Goal: Task Accomplishment & Management: Manage account settings

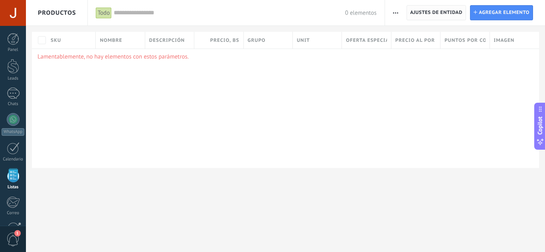
click at [462, 14] on span "Ajustes de entidad" at bounding box center [436, 13] width 52 height 14
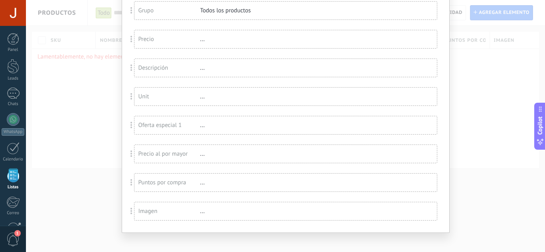
scroll to position [117, 0]
click at [240, 103] on div "Unit ..." at bounding box center [285, 97] width 302 height 18
drag, startPoint x: 200, startPoint y: 99, endPoint x: 132, endPoint y: 97, distance: 68.3
click at [134, 97] on div "Unit ..." at bounding box center [285, 96] width 303 height 19
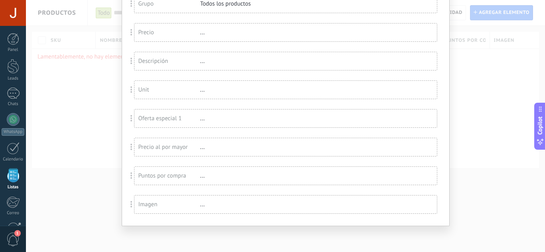
scroll to position [124, 0]
click at [202, 209] on div "Imagen ..." at bounding box center [285, 205] width 302 height 18
click at [201, 207] on div "..." at bounding box center [226, 205] width 52 height 8
click at [126, 204] on span at bounding box center [131, 204] width 15 height 19
click at [182, 204] on div "Imagen" at bounding box center [169, 205] width 62 height 8
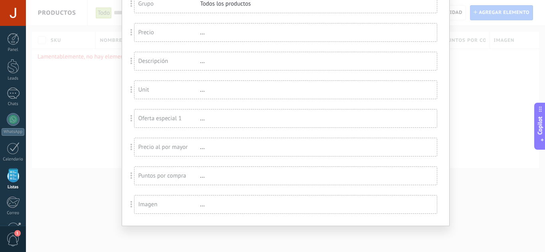
scroll to position [0, 0]
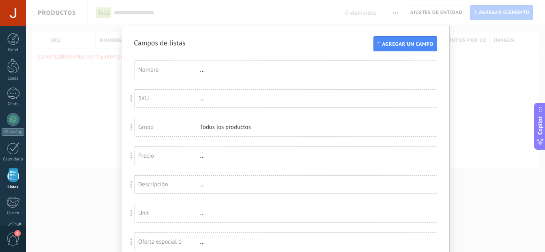
click at [488, 92] on div "Campos de listas Agregar un campo Usted ha alcanzado la cantidad máxima de los …" at bounding box center [285, 126] width 519 height 252
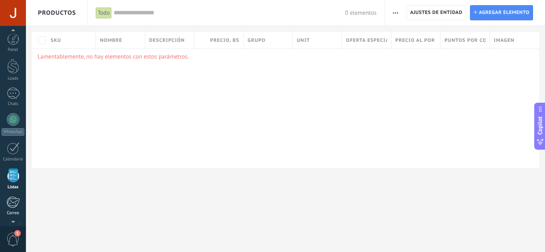
click at [14, 172] on div "Panel Leads Chats WhatsApp Clientes" at bounding box center [13, 169] width 26 height 273
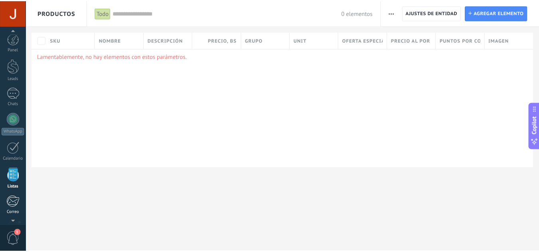
scroll to position [49, 0]
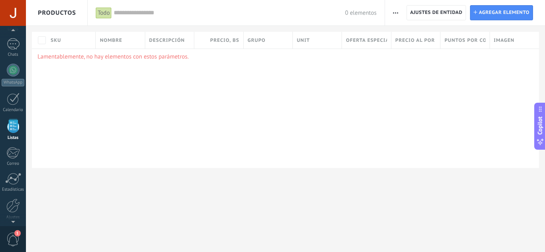
click at [11, 124] on div at bounding box center [13, 126] width 12 height 14
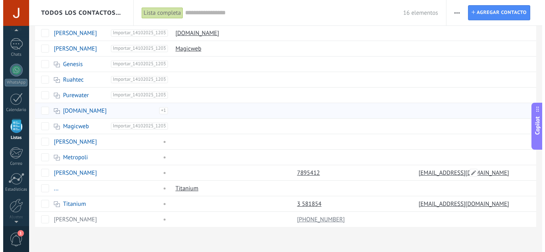
scroll to position [71, 0]
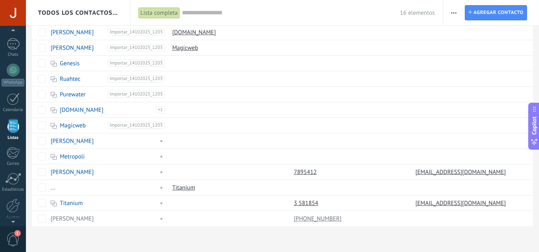
click at [455, 12] on icon "button" at bounding box center [453, 12] width 5 height 1
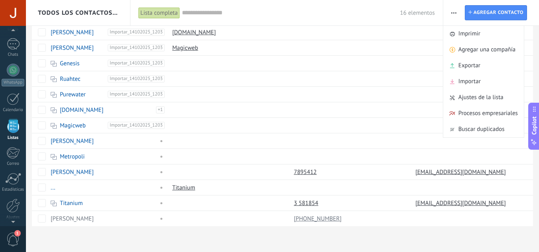
click at [373, 18] on div "16 elementos" at bounding box center [308, 13] width 253 height 26
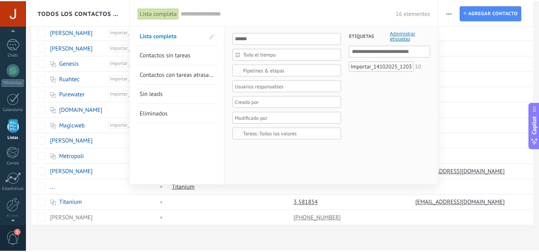
scroll to position [79, 0]
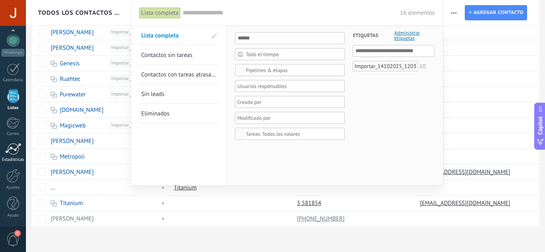
click at [11, 149] on div at bounding box center [13, 149] width 16 height 12
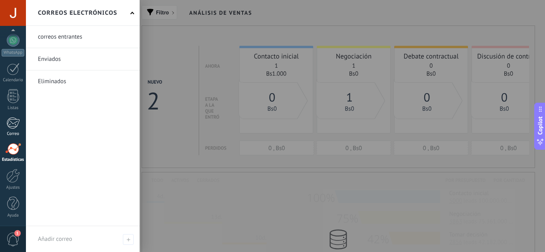
click at [13, 130] on link "Correo" at bounding box center [13, 127] width 26 height 20
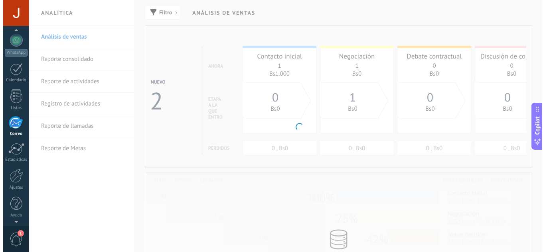
scroll to position [77, 0]
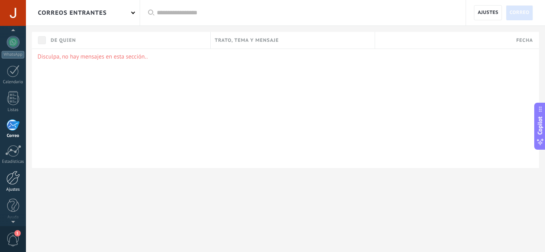
click at [17, 181] on div at bounding box center [13, 178] width 14 height 14
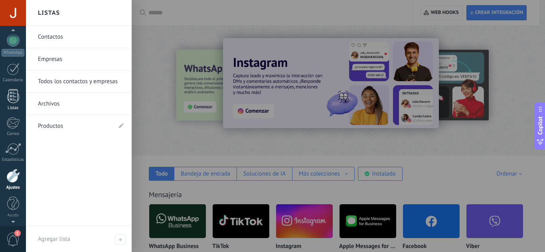
click at [12, 108] on div "Listas" at bounding box center [13, 108] width 23 height 5
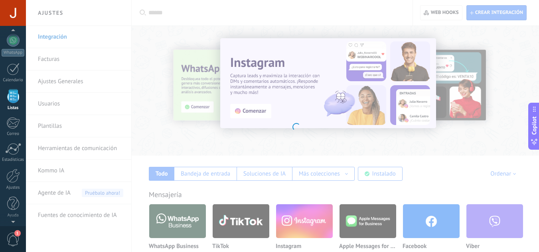
scroll to position [49, 0]
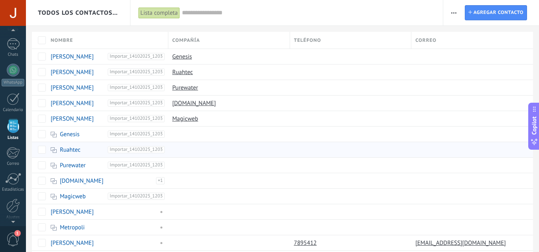
scroll to position [71, 0]
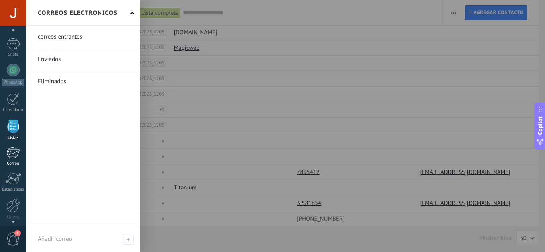
click at [20, 151] on link "Correo" at bounding box center [13, 157] width 26 height 20
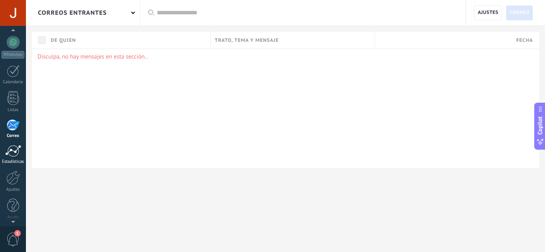
click at [10, 152] on div at bounding box center [13, 151] width 16 height 12
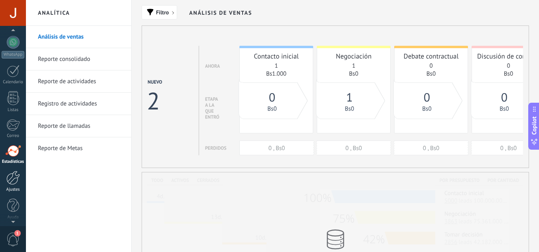
click at [12, 187] on div "Ajustes" at bounding box center [13, 189] width 23 height 5
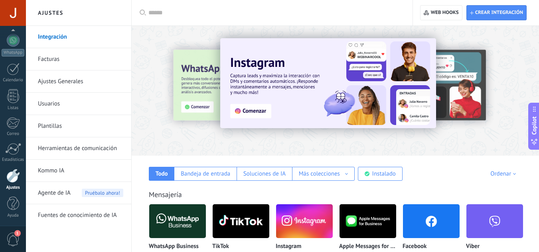
scroll to position [57, 0]
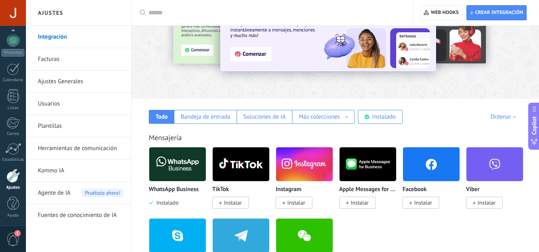
click at [73, 62] on link "Facturas" at bounding box center [80, 59] width 85 height 22
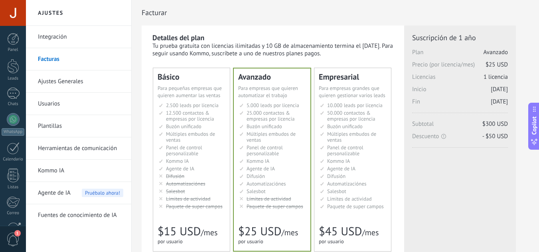
scroll to position [47, 0]
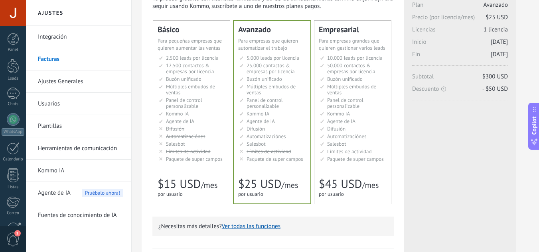
click at [79, 78] on link "Ajustes Generales" at bounding box center [80, 82] width 85 height 22
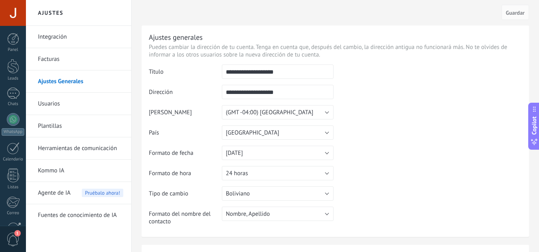
click at [52, 104] on link "Usuarios" at bounding box center [80, 104] width 85 height 22
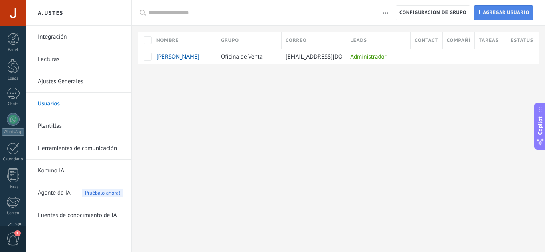
click at [494, 11] on span "Agregar usuario" at bounding box center [506, 13] width 47 height 14
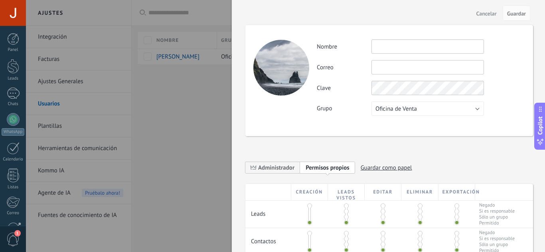
click at [406, 41] on input "text" at bounding box center [427, 46] width 112 height 14
type input "**********"
click at [412, 68] on input "text" at bounding box center [427, 67] width 112 height 14
type input "**********"
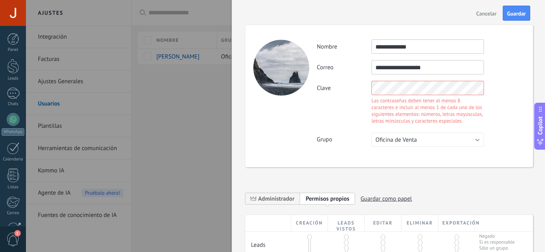
click at [491, 50] on div "**********" at bounding box center [421, 46] width 208 height 14
click at [352, 91] on div "Clave Las contraseñas deben tener al menos 8 caracteres e incluir al menos 1 de…" at bounding box center [421, 103] width 208 height 45
click at [512, 68] on div "**********" at bounding box center [421, 67] width 208 height 14
click at [329, 90] on div "Clave Las contraseñas deben tener al menos 8 caracteres e incluir al menos 1 de…" at bounding box center [421, 103] width 208 height 45
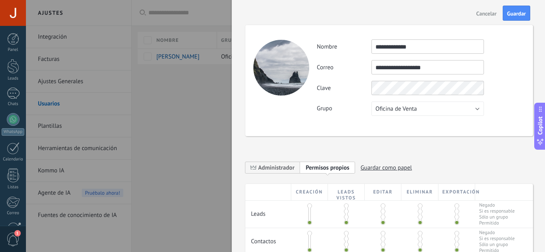
click at [486, 76] on div "**********" at bounding box center [421, 77] width 208 height 77
click at [455, 104] on button "Oficina de Venta" at bounding box center [427, 109] width 112 height 14
click at [507, 77] on div "**********" at bounding box center [421, 77] width 208 height 77
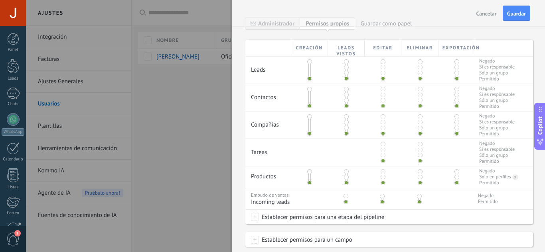
scroll to position [144, 0]
click at [345, 68] on span at bounding box center [346, 67] width 5 height 5
click at [345, 74] on span at bounding box center [346, 73] width 5 height 5
click at [345, 79] on span at bounding box center [346, 78] width 5 height 5
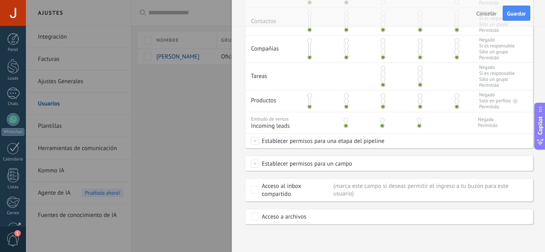
scroll to position [0, 0]
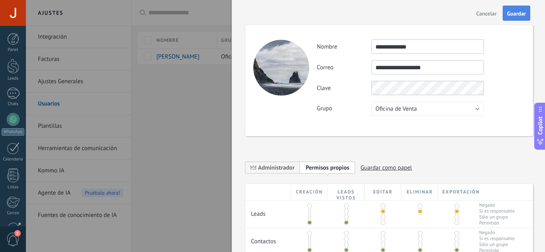
click at [517, 11] on span "Guardar" at bounding box center [516, 14] width 19 height 6
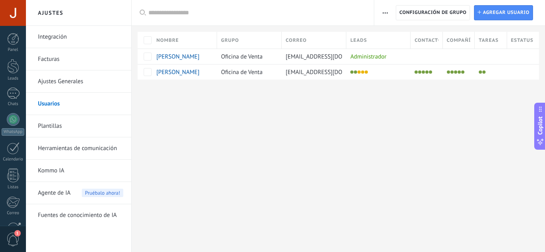
click at [384, 16] on span "button" at bounding box center [385, 12] width 5 height 15
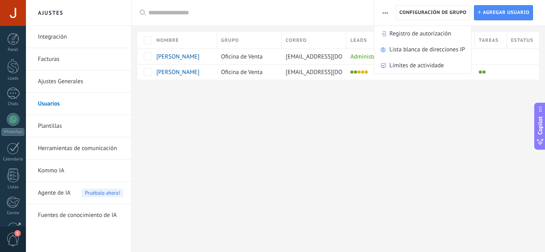
click at [366, 187] on div "Ajustes Integración Facturas Ajustes Generales Usuarios Plantillas Herramientas…" at bounding box center [285, 126] width 519 height 252
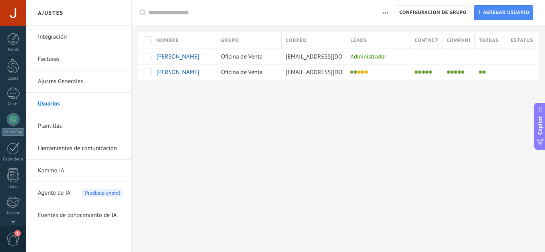
scroll to position [79, 0]
click at [12, 158] on div "Panel Leads Chats WhatsApp Clientes" at bounding box center [13, 90] width 26 height 273
click at [11, 19] on div at bounding box center [13, 13] width 26 height 26
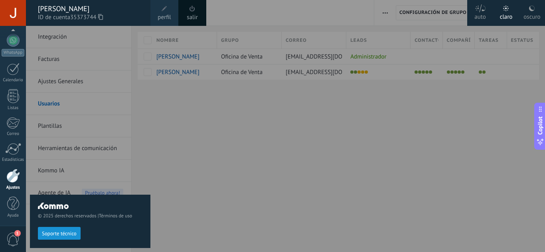
click at [194, 14] on link "salir" at bounding box center [192, 17] width 11 height 9
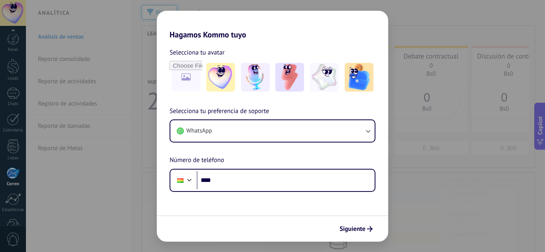
scroll to position [22, 0]
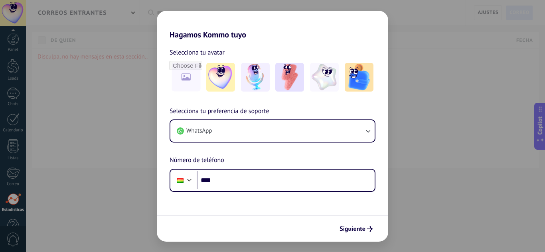
scroll to position [22, 0]
